Goal: Information Seeking & Learning: Check status

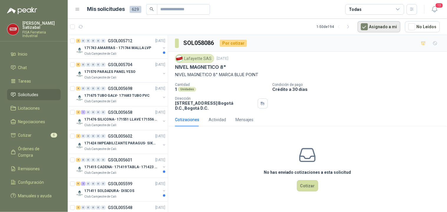
click at [381, 23] on button "Asignado a mi" at bounding box center [378, 26] width 43 height 11
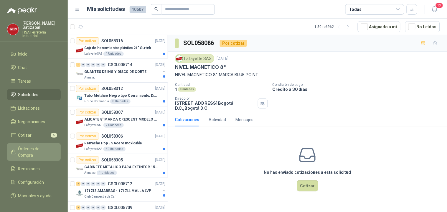
click at [53, 146] on span "Órdenes de Compra" at bounding box center [36, 152] width 37 height 13
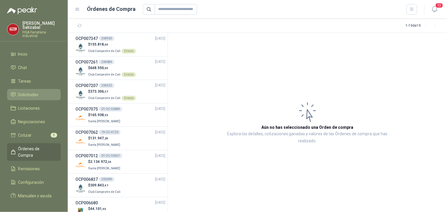
click at [42, 92] on li "Solicitudes" at bounding box center [34, 95] width 47 height 6
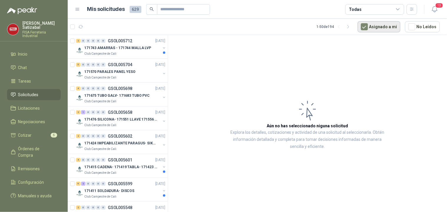
click at [383, 30] on button "Asignado a mi" at bounding box center [378, 26] width 43 height 11
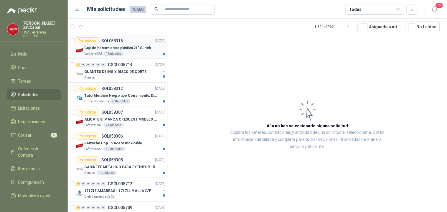
click at [137, 44] on div "Por cotizar SOL058316 [DATE]" at bounding box center [120, 40] width 89 height 7
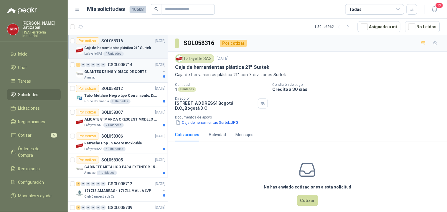
click at [115, 73] on p "GUANTES DE ING Y DISCO DE CORTE" at bounding box center [115, 72] width 62 height 6
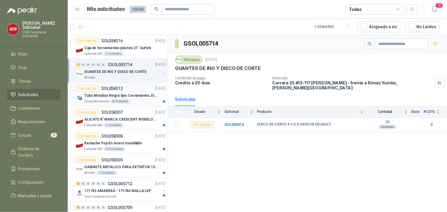
click at [119, 90] on p "SOL058312" at bounding box center [111, 89] width 21 height 4
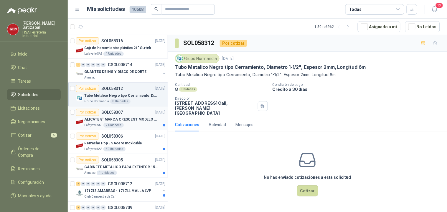
click at [124, 118] on p "ALICATE 8" MARCA CRESCENT MODELO 38008tv" at bounding box center [120, 120] width 73 height 6
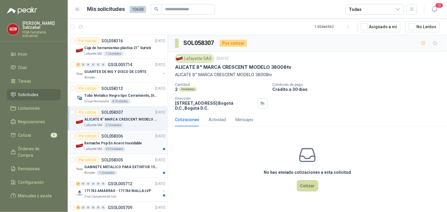
click at [118, 143] on p "Remache Pop En Acero Inoxidable" at bounding box center [113, 144] width 58 height 6
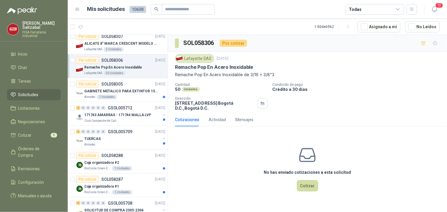
scroll to position [87, 0]
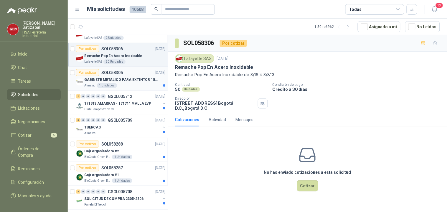
click at [130, 76] on div "GABINETE METALICO PARA EXTINTOR 15 LB" at bounding box center [124, 79] width 81 height 7
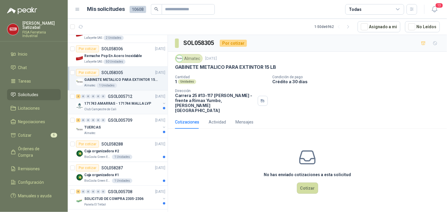
click at [123, 107] on div "171743 AMARRAS - 171744 MALLA LVP" at bounding box center [122, 103] width 76 height 7
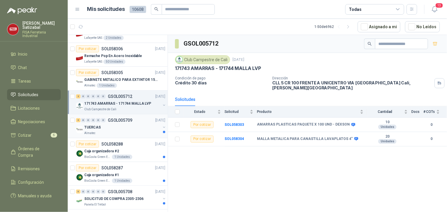
click at [110, 122] on p "GSOL005709" at bounding box center [120, 120] width 24 height 4
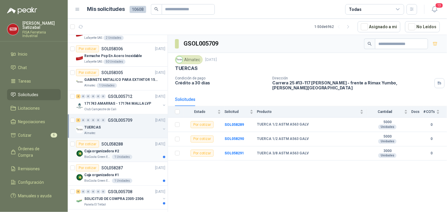
click at [117, 145] on p "SOL058288" at bounding box center [111, 144] width 21 height 4
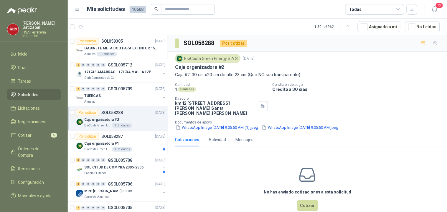
scroll to position [121, 0]
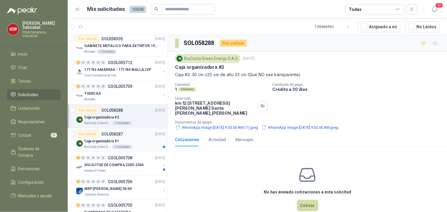
drag, startPoint x: 122, startPoint y: 132, endPoint x: 112, endPoint y: 135, distance: 10.2
click at [112, 135] on p "SOL058287" at bounding box center [111, 134] width 21 height 4
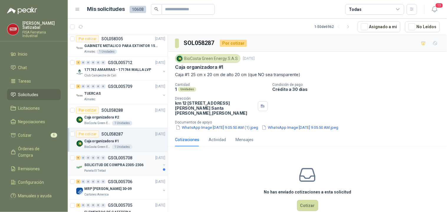
click at [131, 161] on div "5 0 0 0 0 0 GSOL005708 [DATE]" at bounding box center [121, 158] width 90 height 7
